Goal: Information Seeking & Learning: Learn about a topic

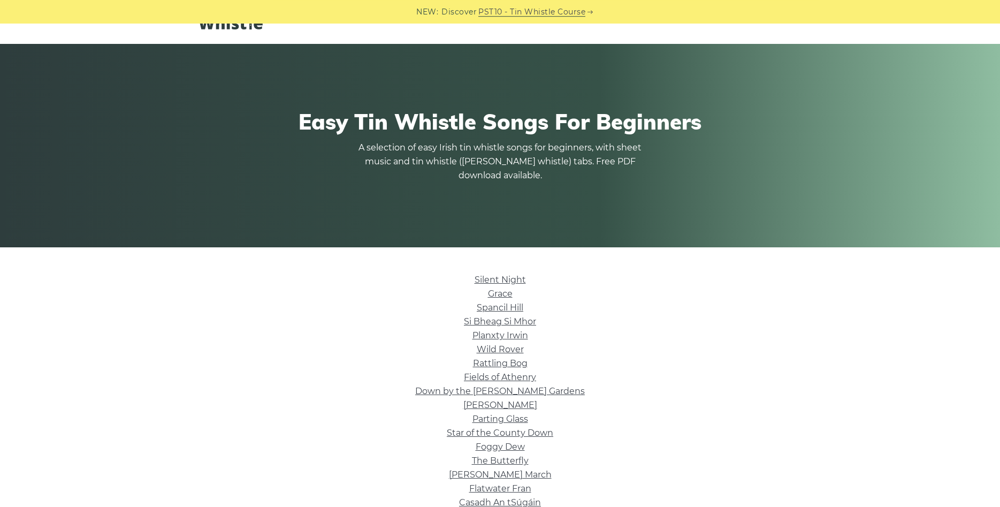
scroll to position [218, 0]
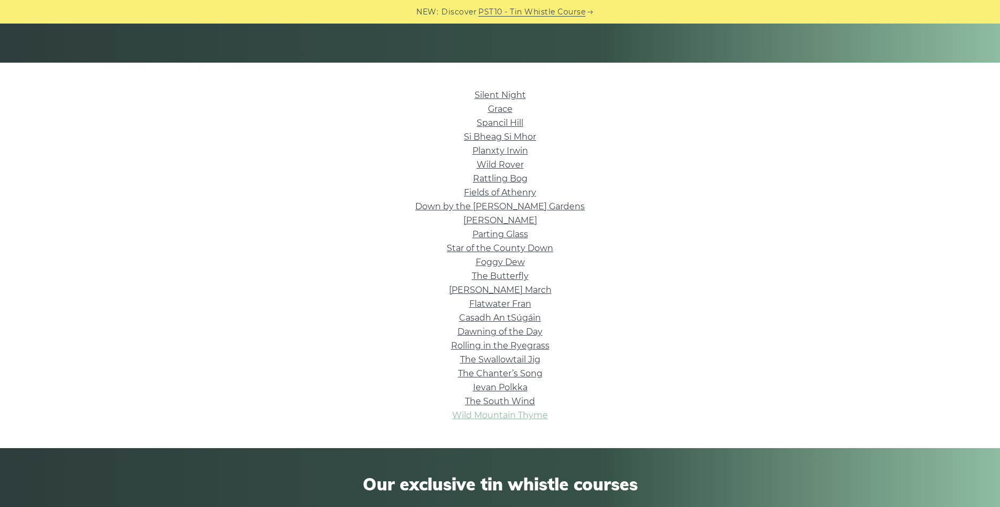
click at [483, 414] on link "Wild Mountain Thyme" at bounding box center [500, 415] width 96 height 10
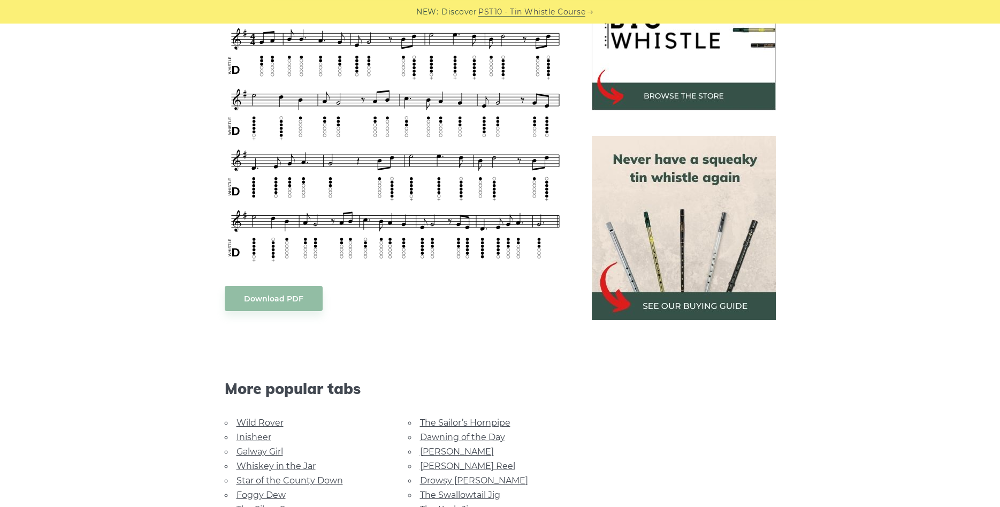
scroll to position [327, 0]
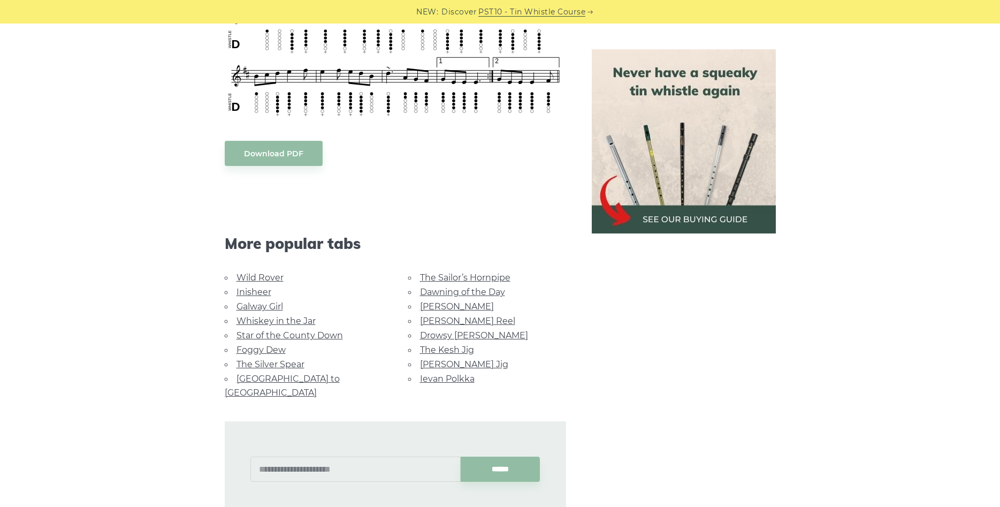
scroll to position [819, 0]
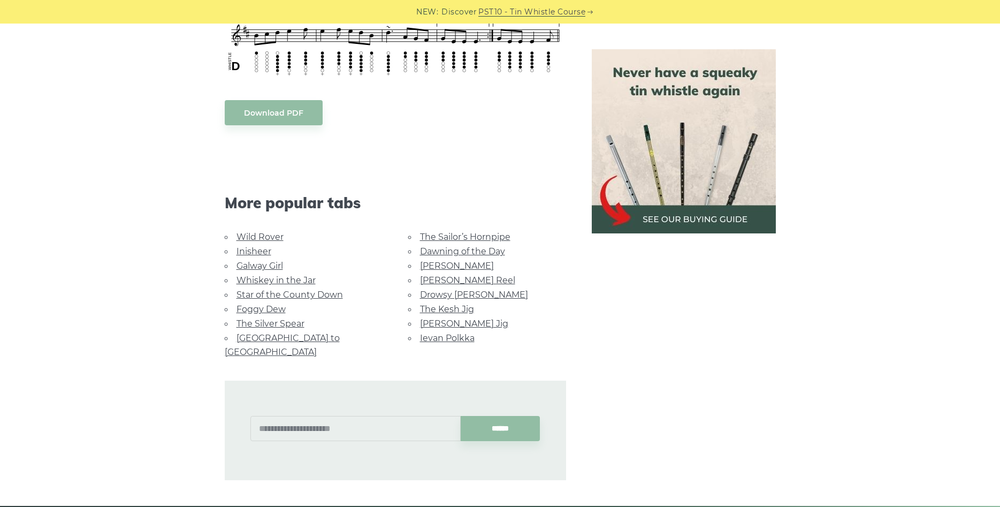
click at [270, 261] on link "Galway Girl" at bounding box center [259, 266] width 47 height 10
